Goal: Check status: Check status

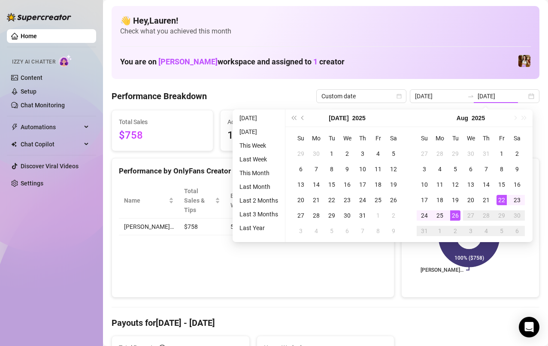
click at [504, 203] on div "22" at bounding box center [502, 200] width 10 height 10
click at [458, 218] on div "26" at bounding box center [455, 215] width 10 height 10
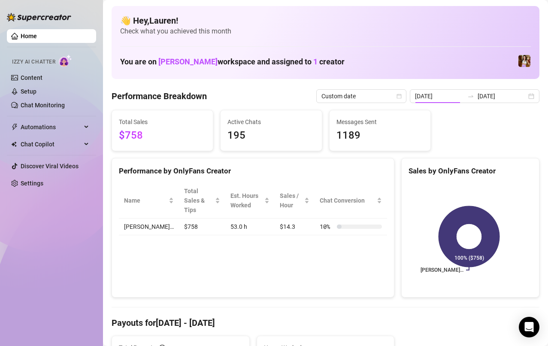
type input "[DATE]"
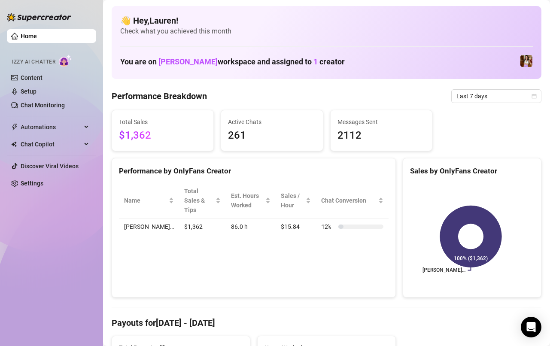
click at [517, 97] on span "Last 7 days" at bounding box center [496, 96] width 80 height 13
click at [519, 101] on span "Last 7 days" at bounding box center [496, 96] width 80 height 13
click at [532, 96] on icon "calendar" at bounding box center [534, 96] width 5 height 5
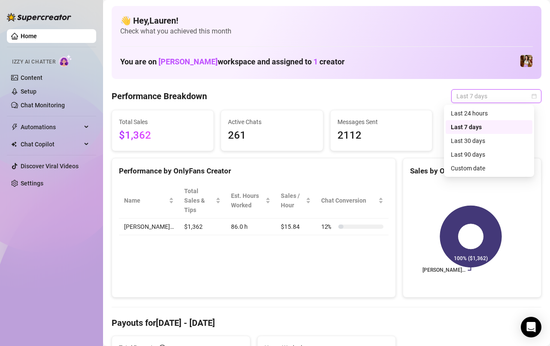
click at [485, 175] on div "Custom date" at bounding box center [489, 168] width 87 height 14
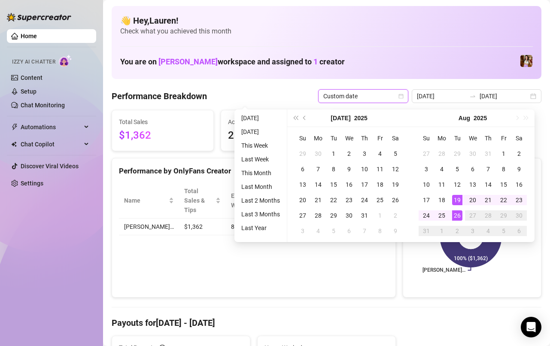
click at [505, 201] on div "22" at bounding box center [504, 200] width 10 height 10
type input "[DATE]"
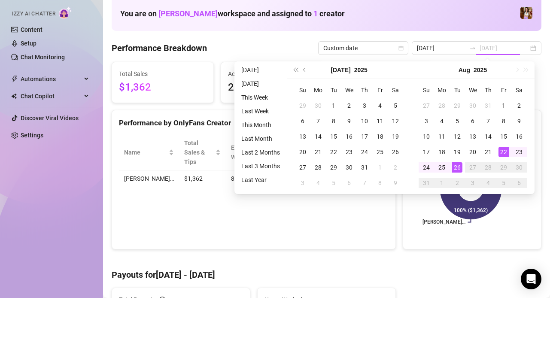
click at [456, 218] on div "26" at bounding box center [457, 215] width 10 height 10
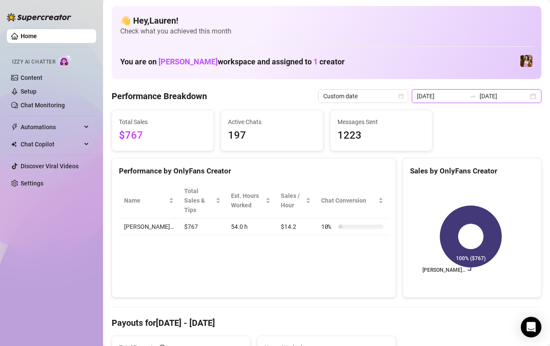
click at [521, 95] on input "[DATE]" at bounding box center [504, 95] width 49 height 9
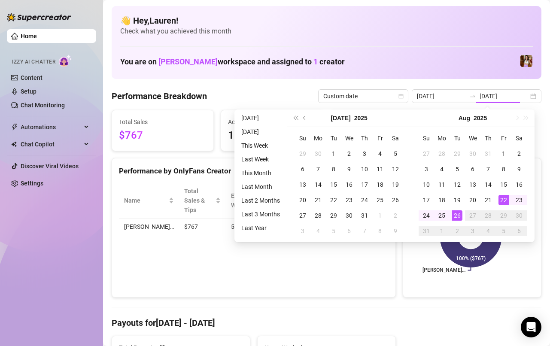
click at [459, 217] on div "26" at bounding box center [457, 215] width 10 height 10
click at [456, 216] on div "26" at bounding box center [457, 215] width 10 height 10
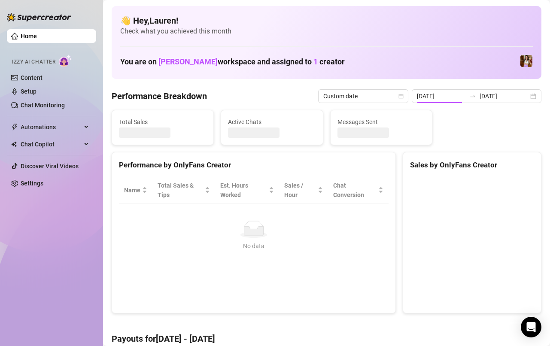
type input "[DATE]"
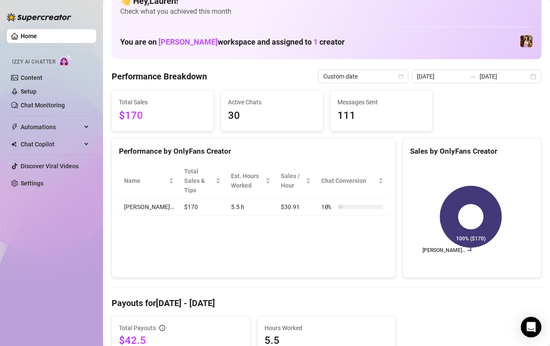
scroll to position [18, 0]
